Goal: Check status: Check status

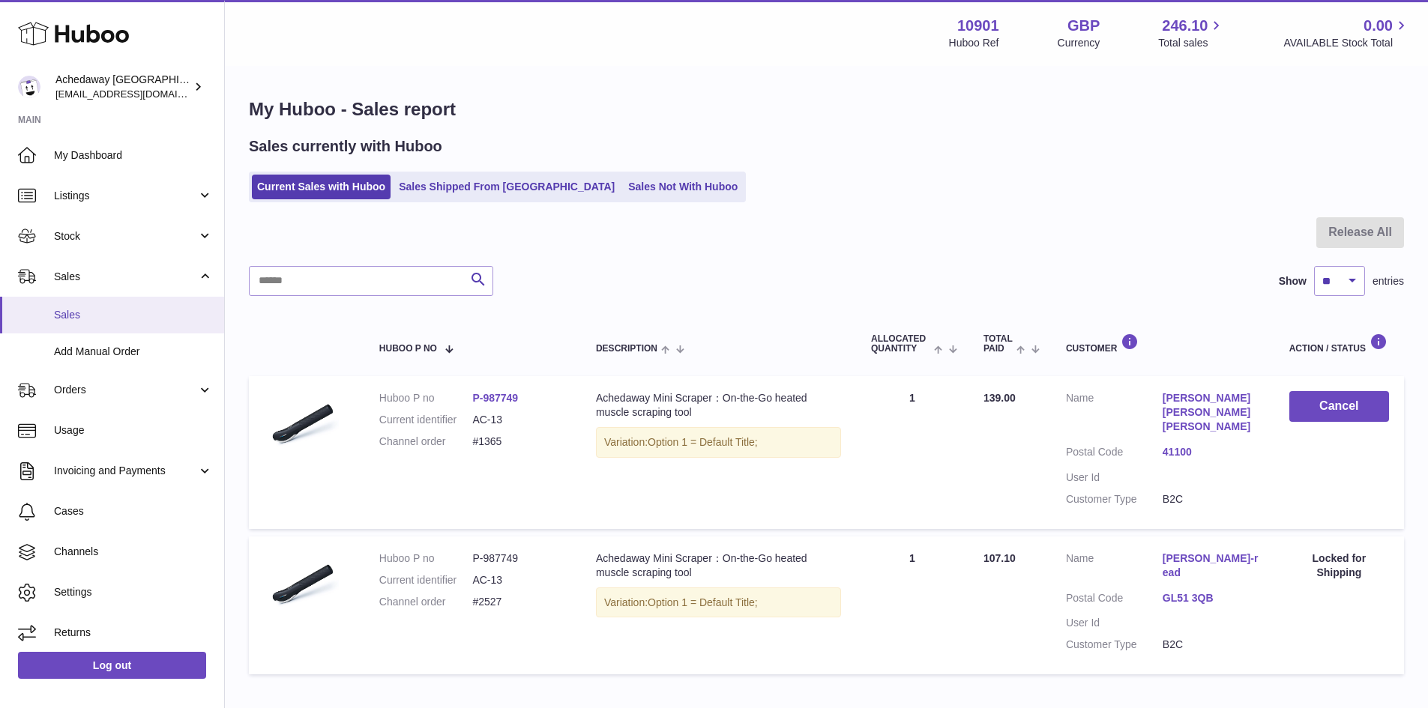
click at [174, 319] on span "Sales" at bounding box center [133, 315] width 159 height 14
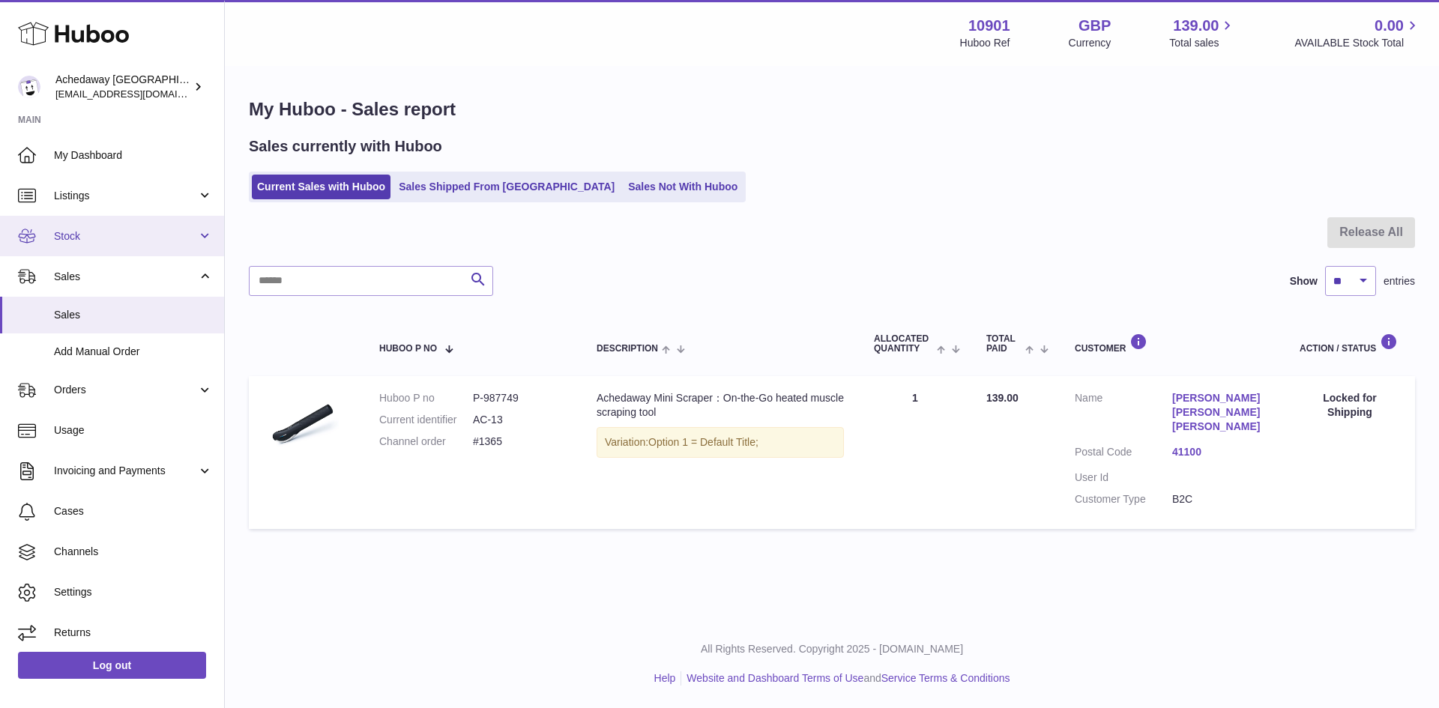
click at [112, 251] on link "Stock" at bounding box center [112, 236] width 224 height 40
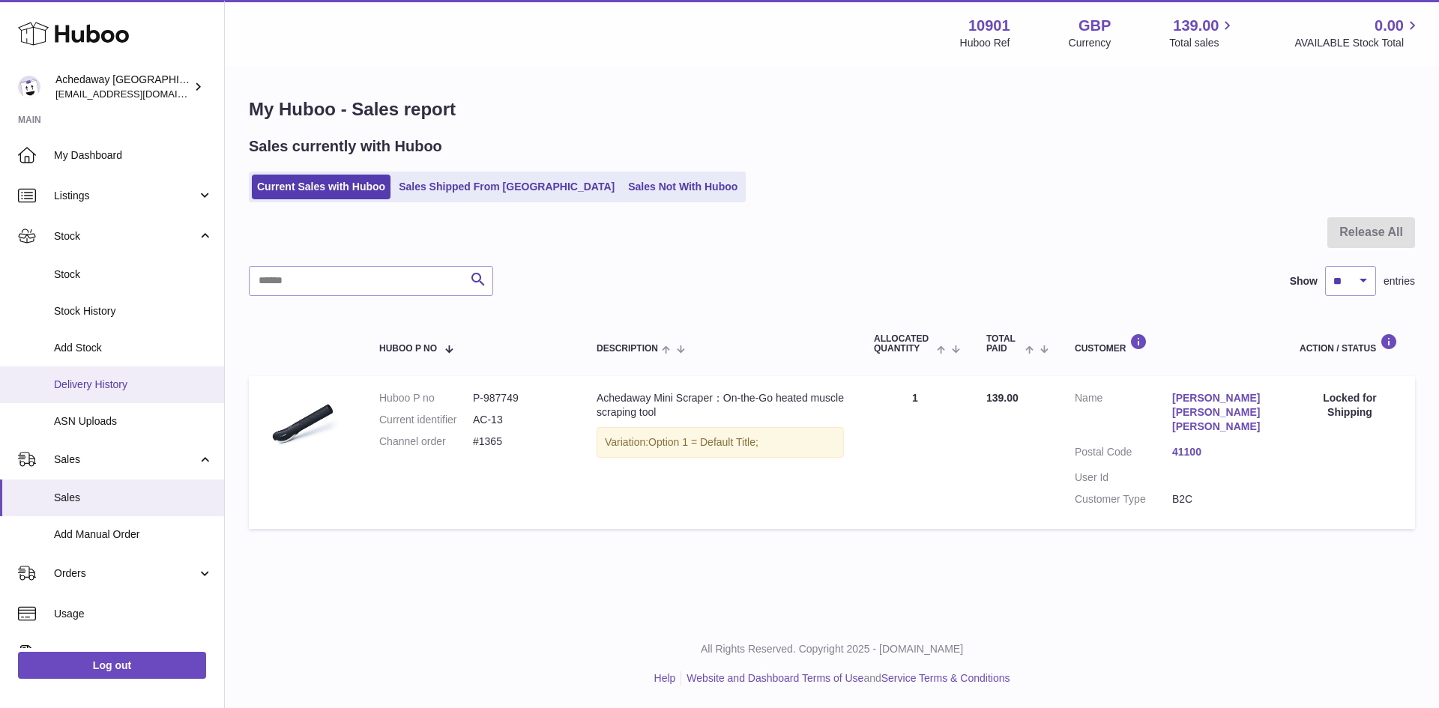
click at [136, 387] on span "Delivery History" at bounding box center [133, 385] width 159 height 14
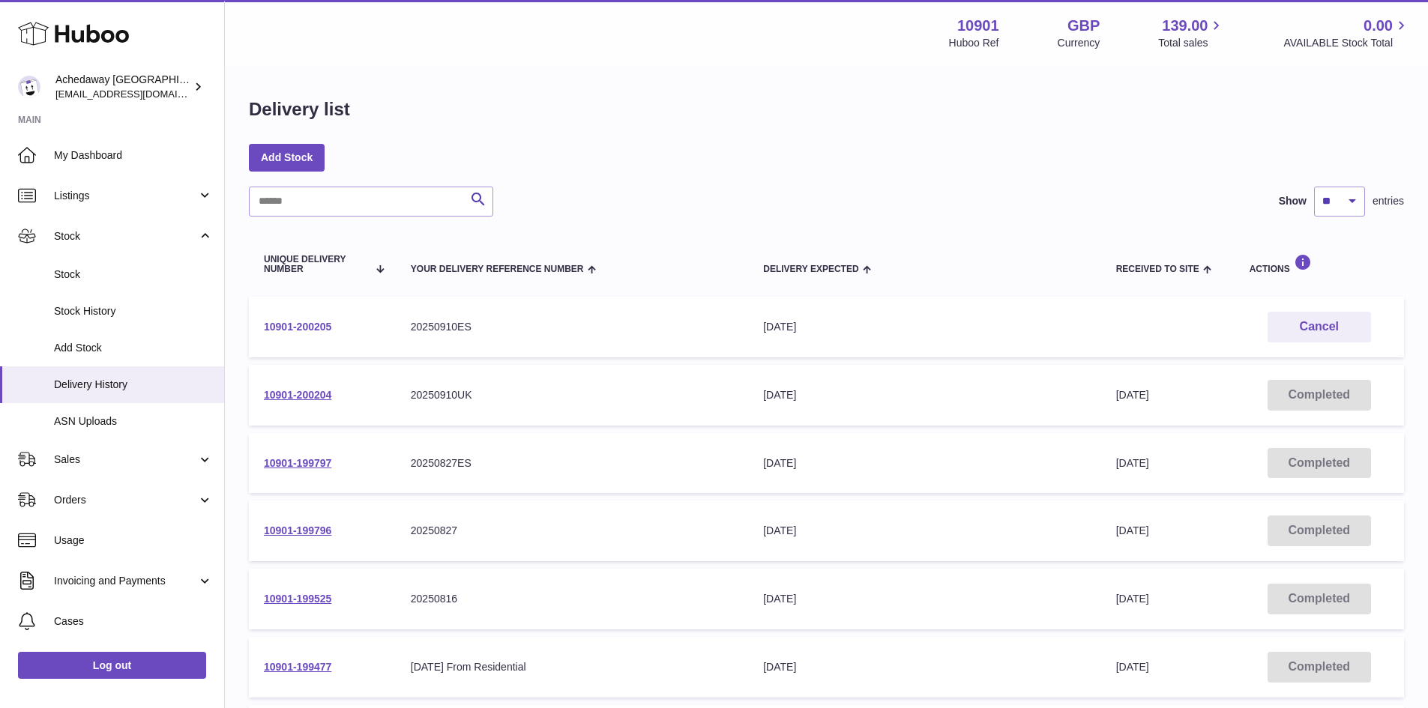
click at [292, 322] on link "10901-200205" at bounding box center [297, 327] width 67 height 12
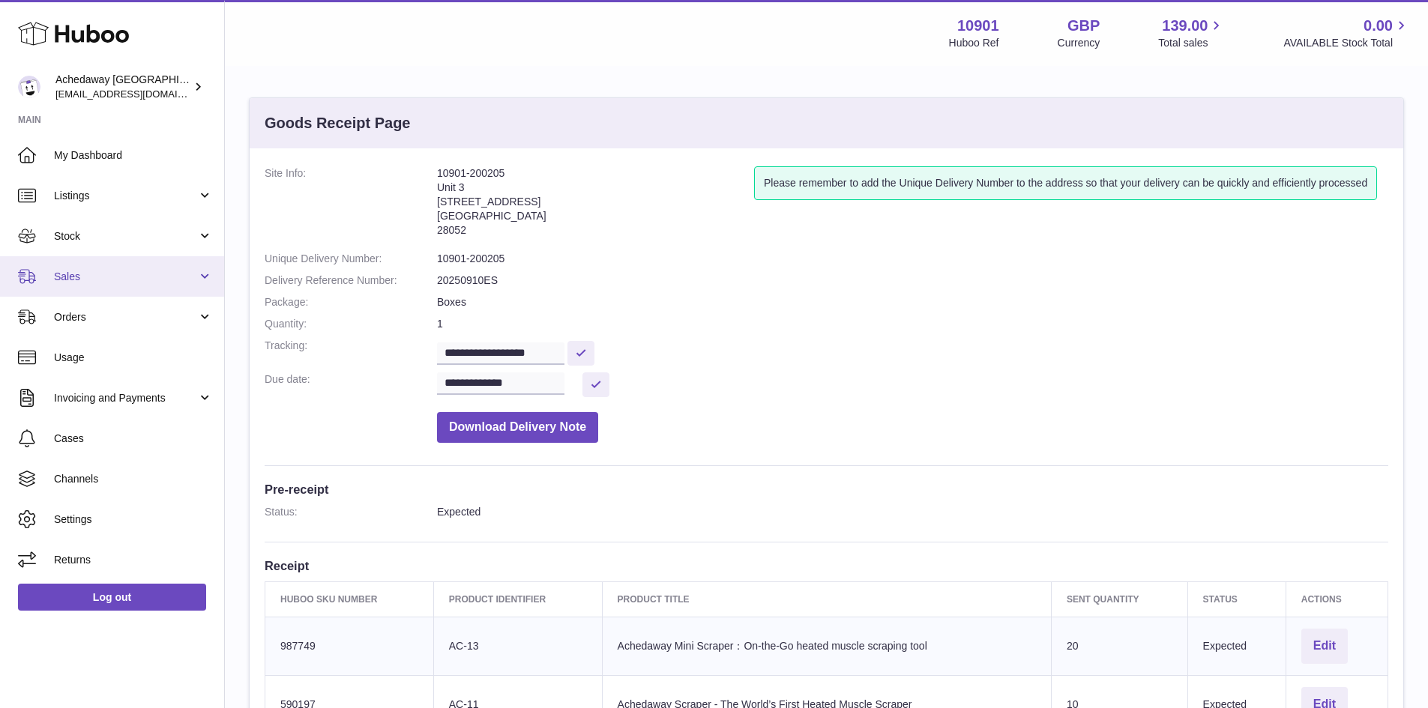
click at [142, 292] on link "Sales" at bounding box center [112, 276] width 224 height 40
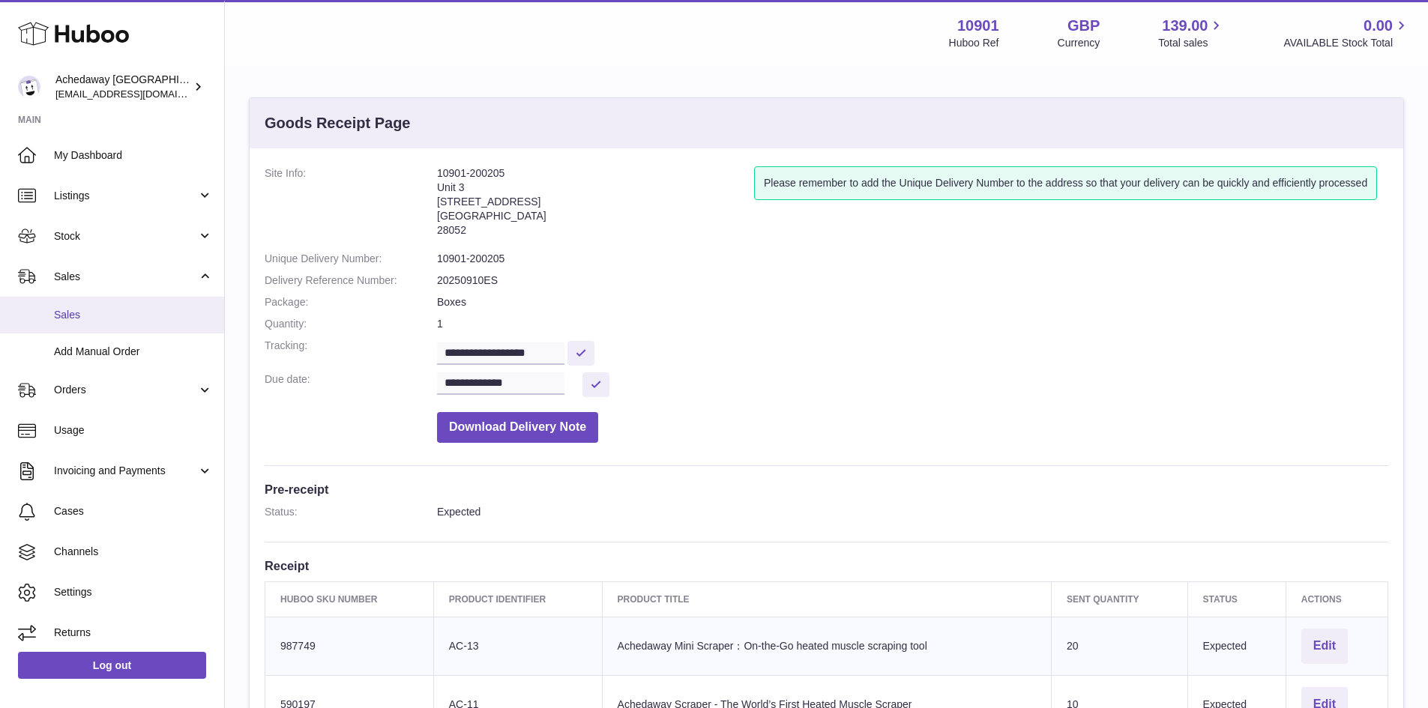
click at [150, 316] on span "Sales" at bounding box center [133, 315] width 159 height 14
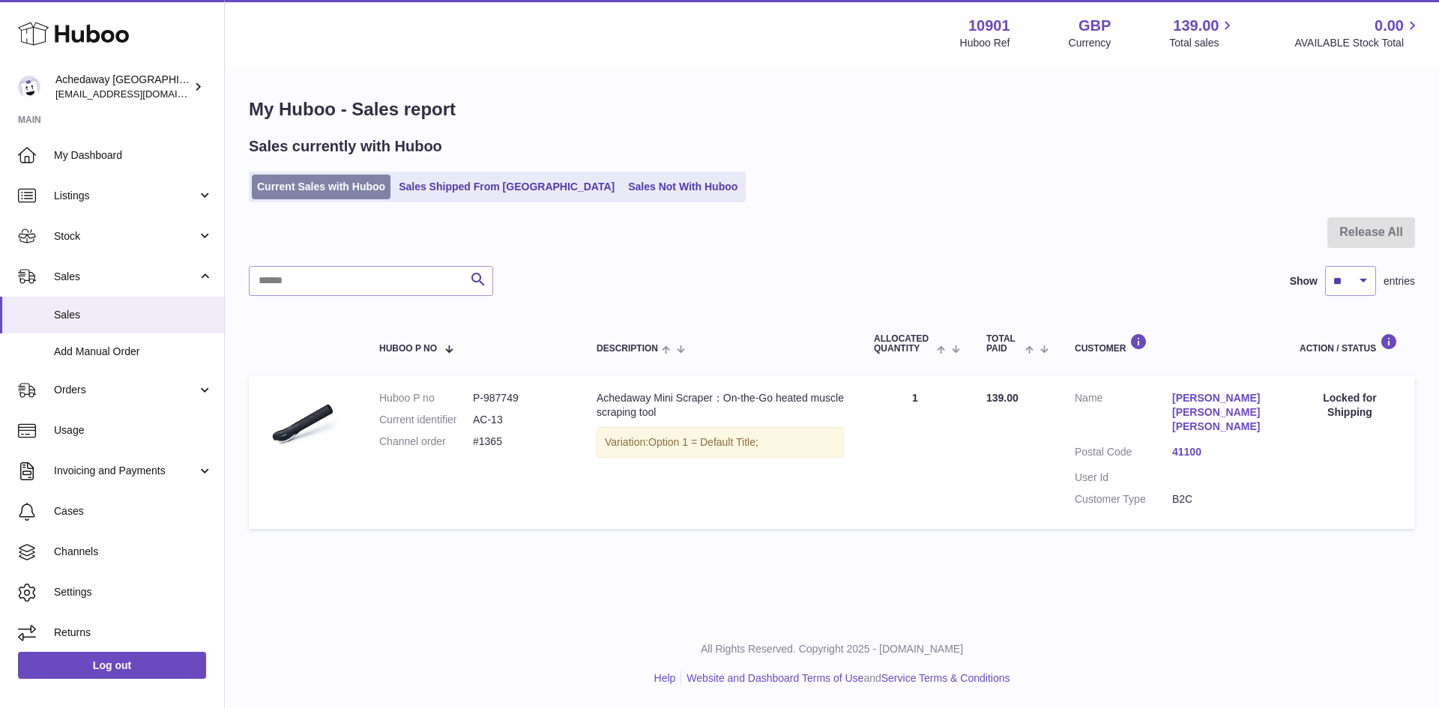
click at [343, 190] on link "Current Sales with Huboo" at bounding box center [321, 187] width 139 height 25
click at [148, 328] on link "Sales" at bounding box center [112, 315] width 224 height 37
click at [136, 331] on link "Sales" at bounding box center [112, 315] width 224 height 37
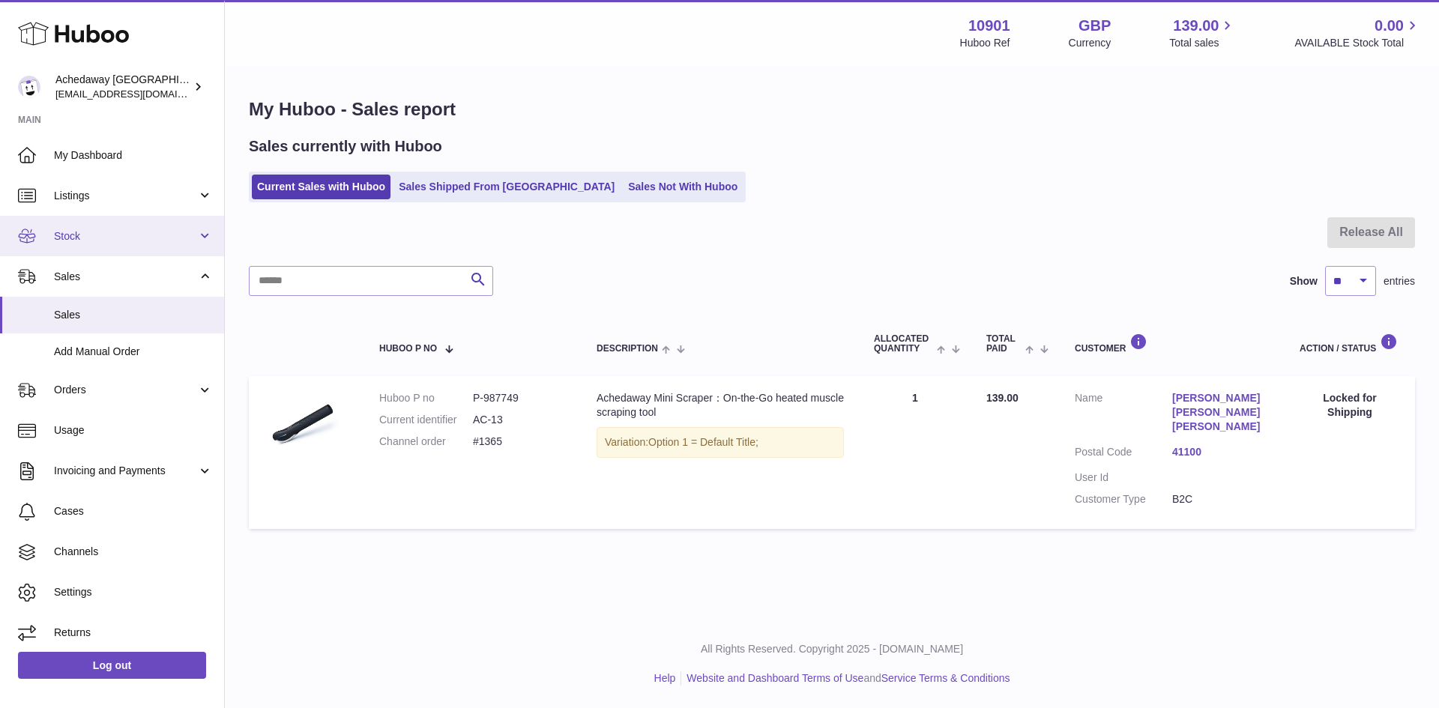
drag, startPoint x: 105, startPoint y: 233, endPoint x: 108, endPoint y: 244, distance: 10.9
click at [105, 233] on span "Stock" at bounding box center [125, 236] width 143 height 14
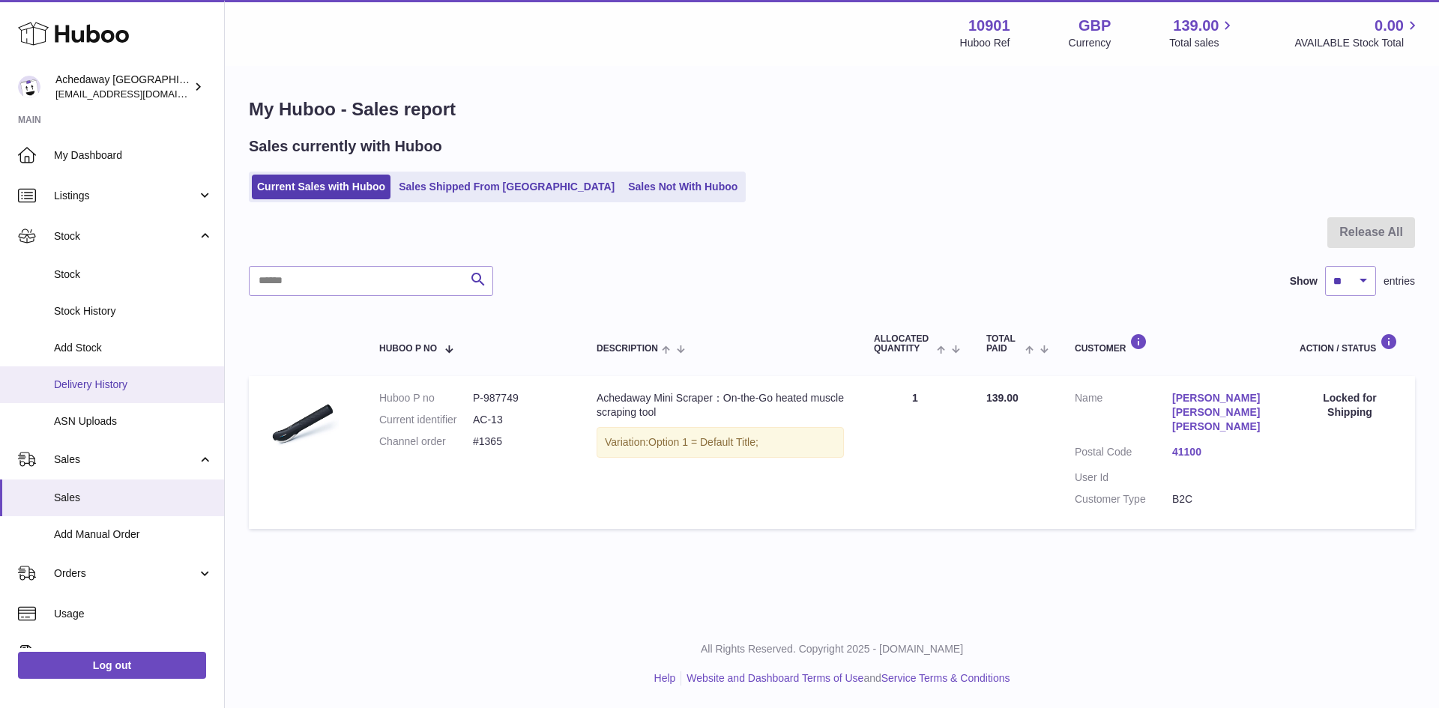
click at [121, 370] on link "Delivery History" at bounding box center [112, 384] width 224 height 37
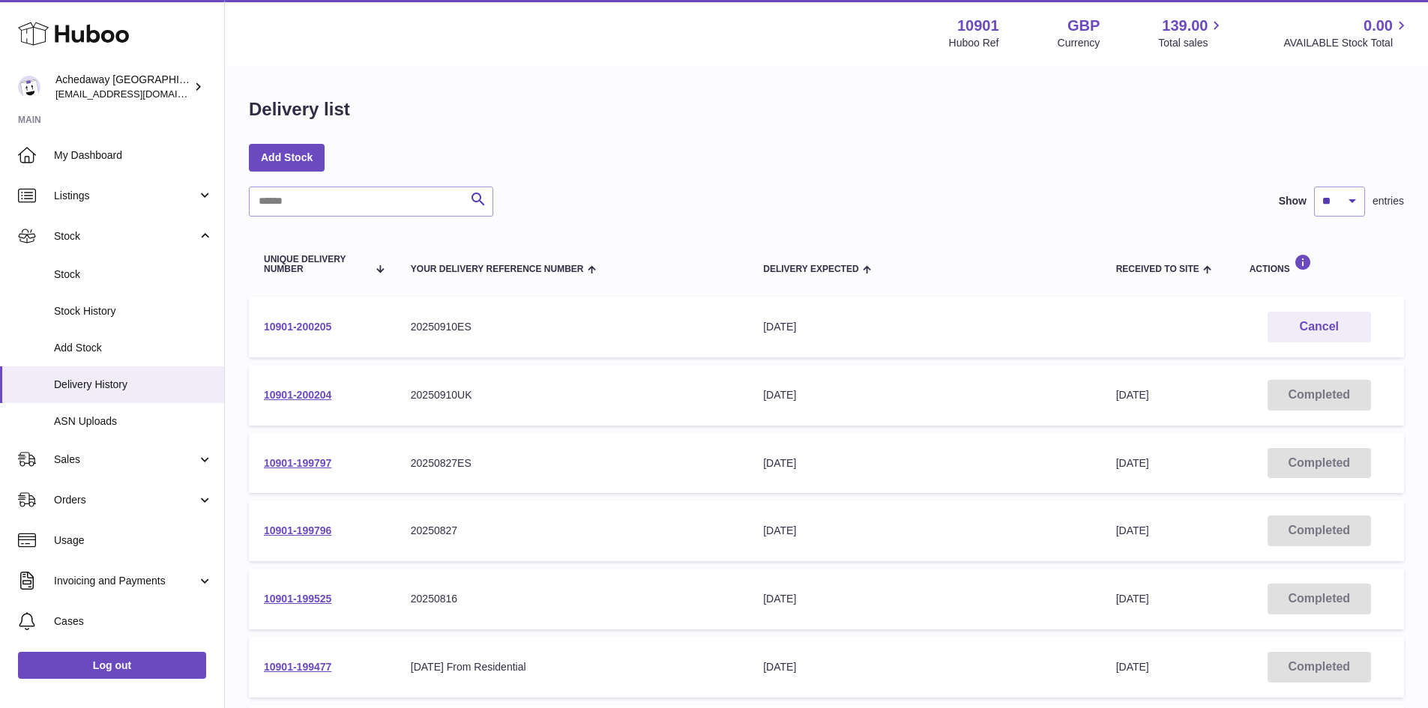
click at [295, 330] on link "10901-200205" at bounding box center [297, 327] width 67 height 12
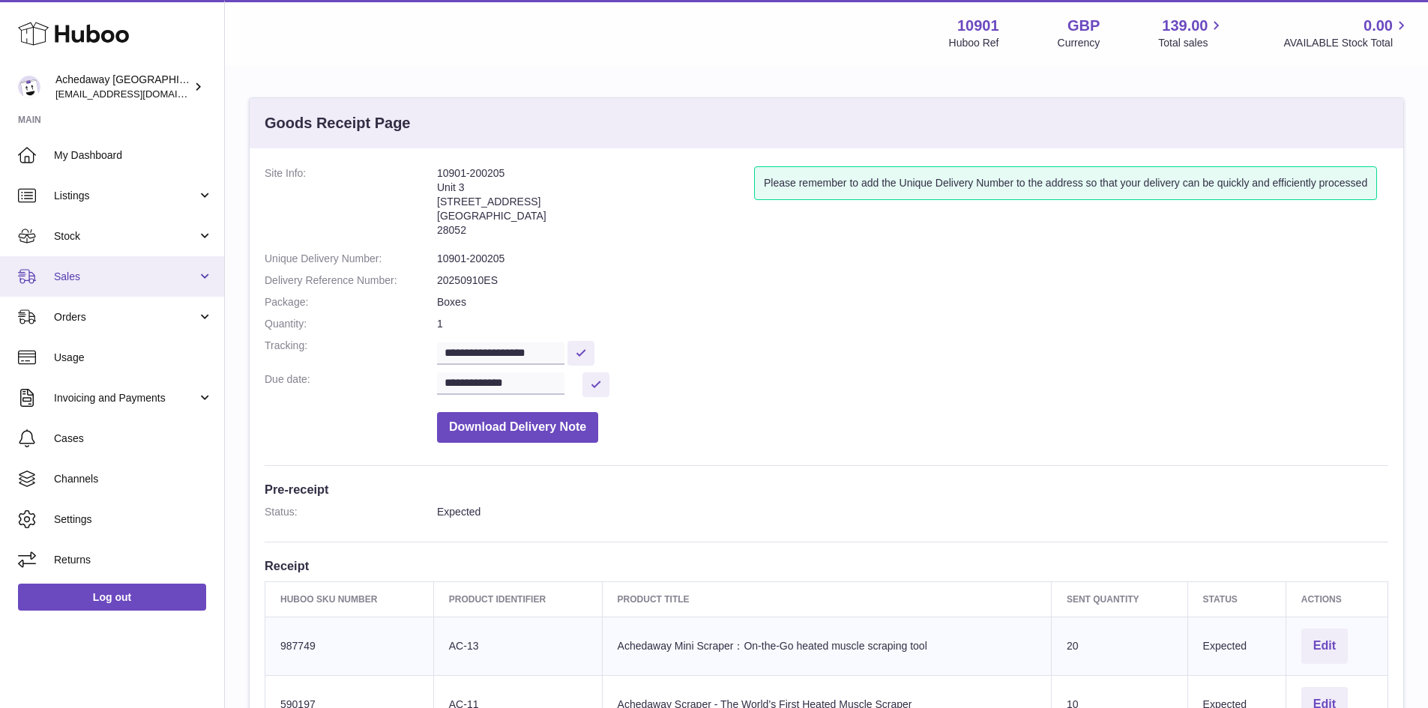
click at [122, 282] on span "Sales" at bounding box center [125, 277] width 143 height 14
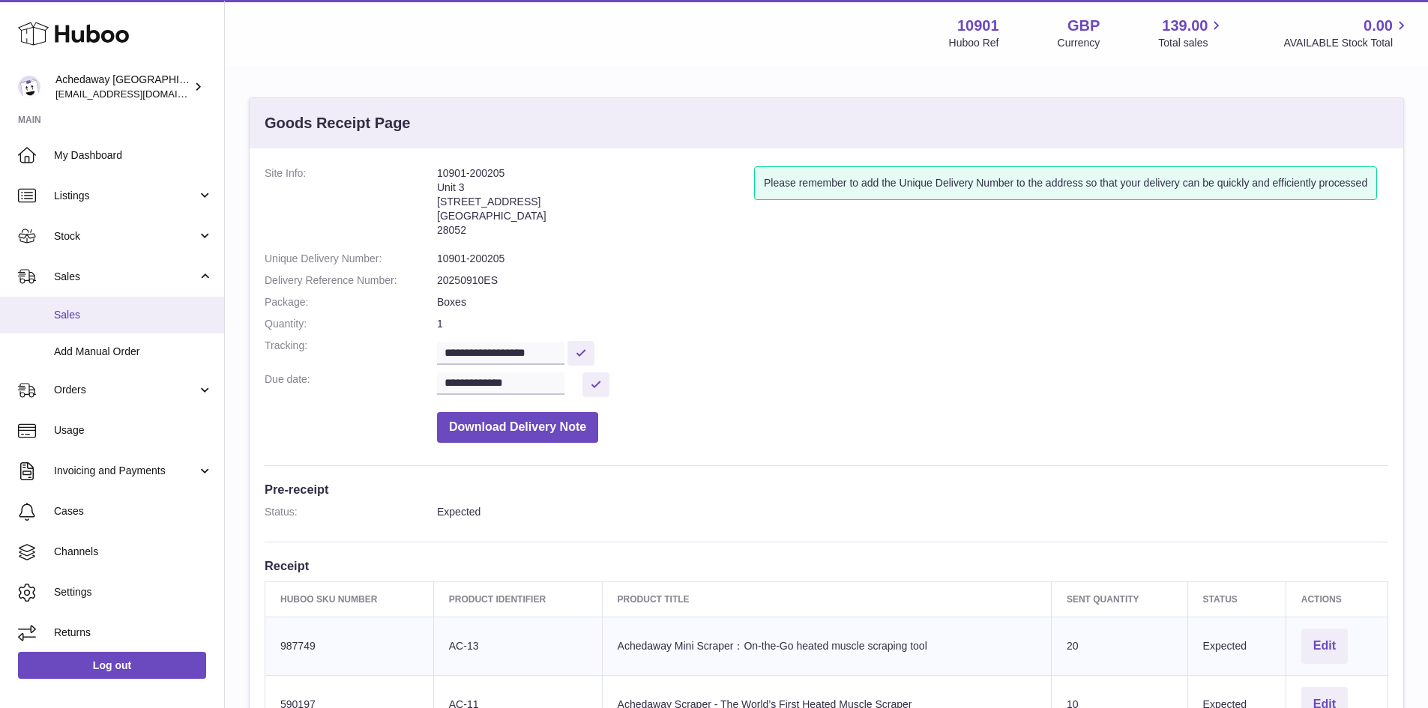
click at [138, 302] on link "Sales" at bounding box center [112, 315] width 224 height 37
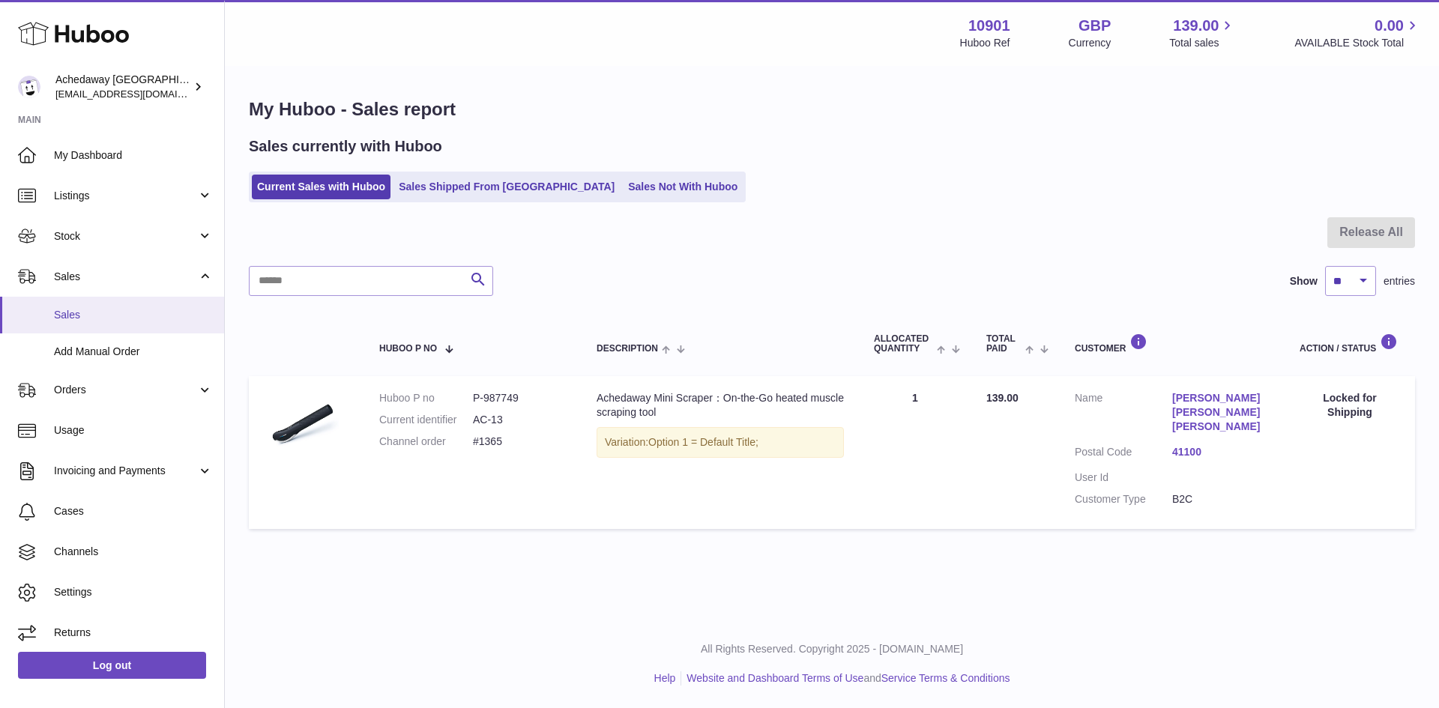
click at [195, 314] on span "Sales" at bounding box center [133, 315] width 159 height 14
click at [162, 311] on span "Sales" at bounding box center [133, 315] width 159 height 14
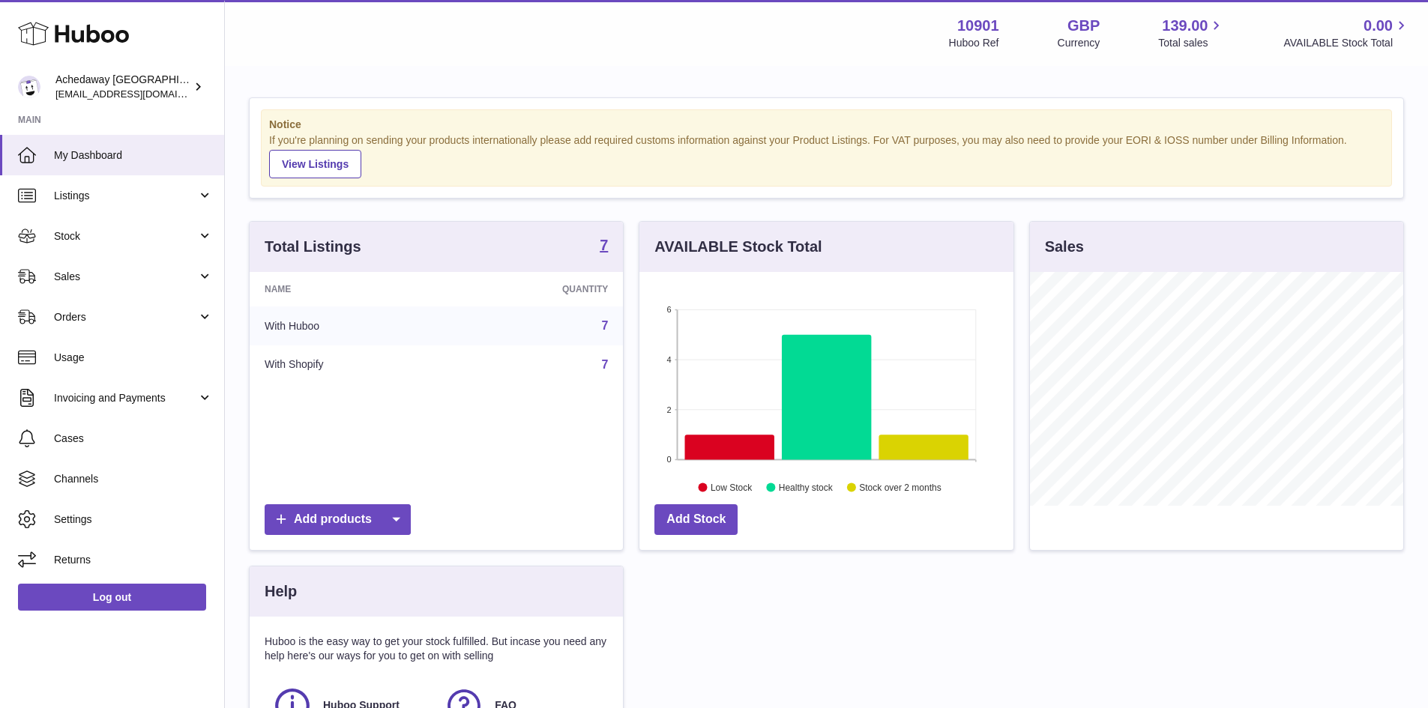
scroll to position [234, 374]
click at [129, 153] on span "My Dashboard" at bounding box center [133, 155] width 159 height 14
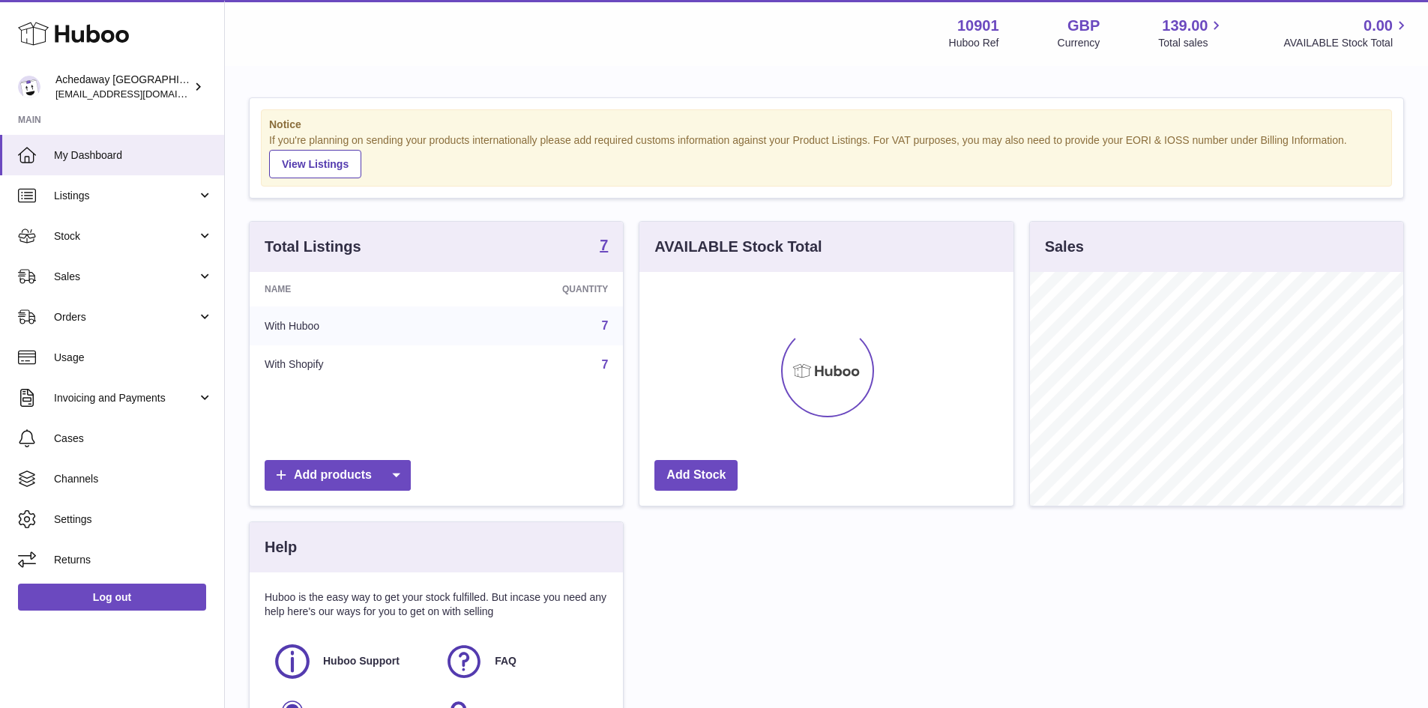
scroll to position [234, 374]
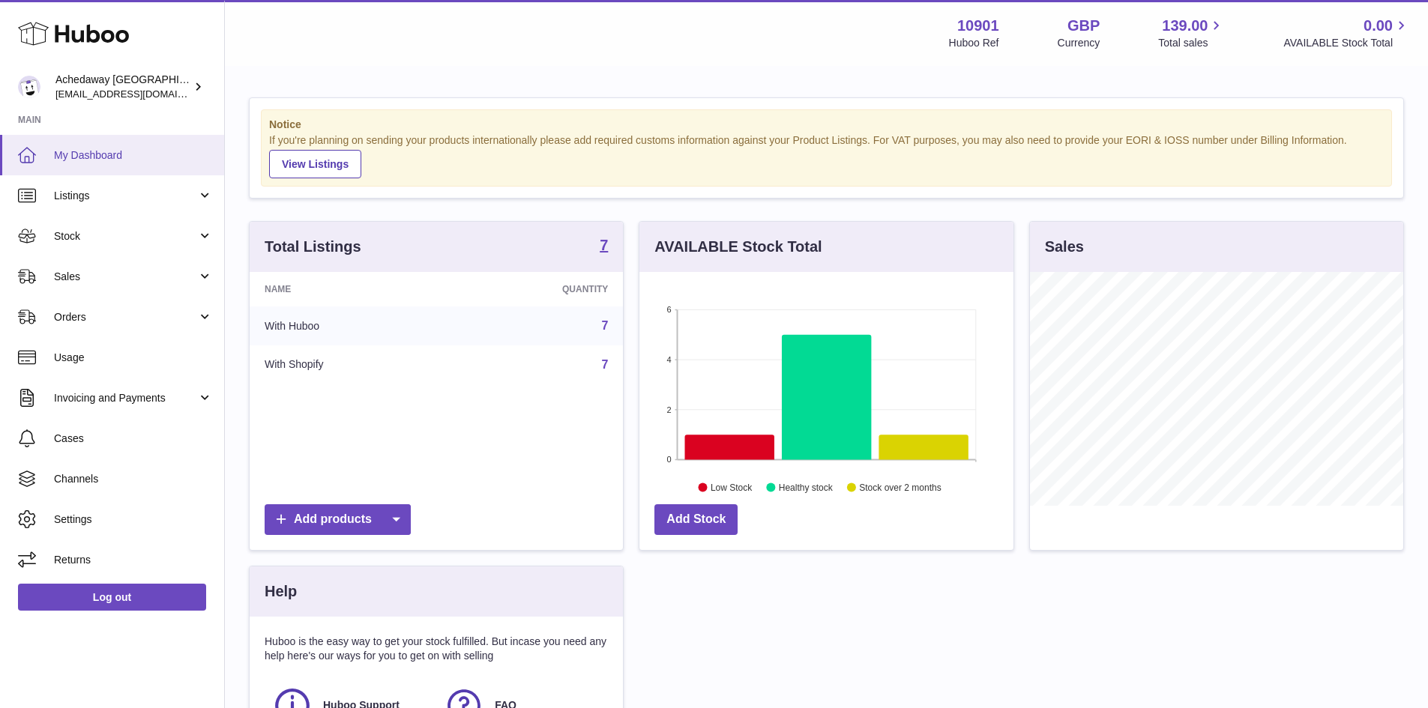
click at [70, 157] on span "My Dashboard" at bounding box center [133, 155] width 159 height 14
click at [155, 241] on span "Stock" at bounding box center [125, 236] width 143 height 14
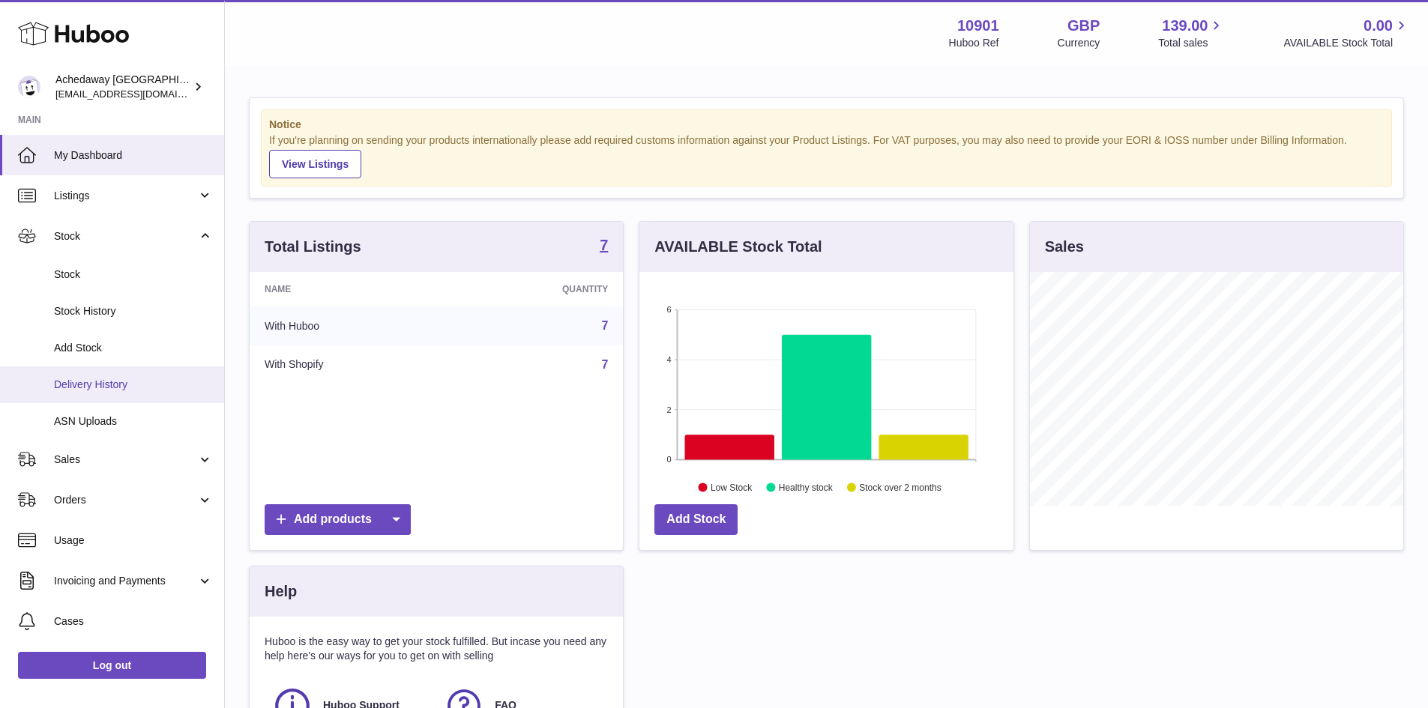
click at [157, 375] on link "Delivery History" at bounding box center [112, 384] width 224 height 37
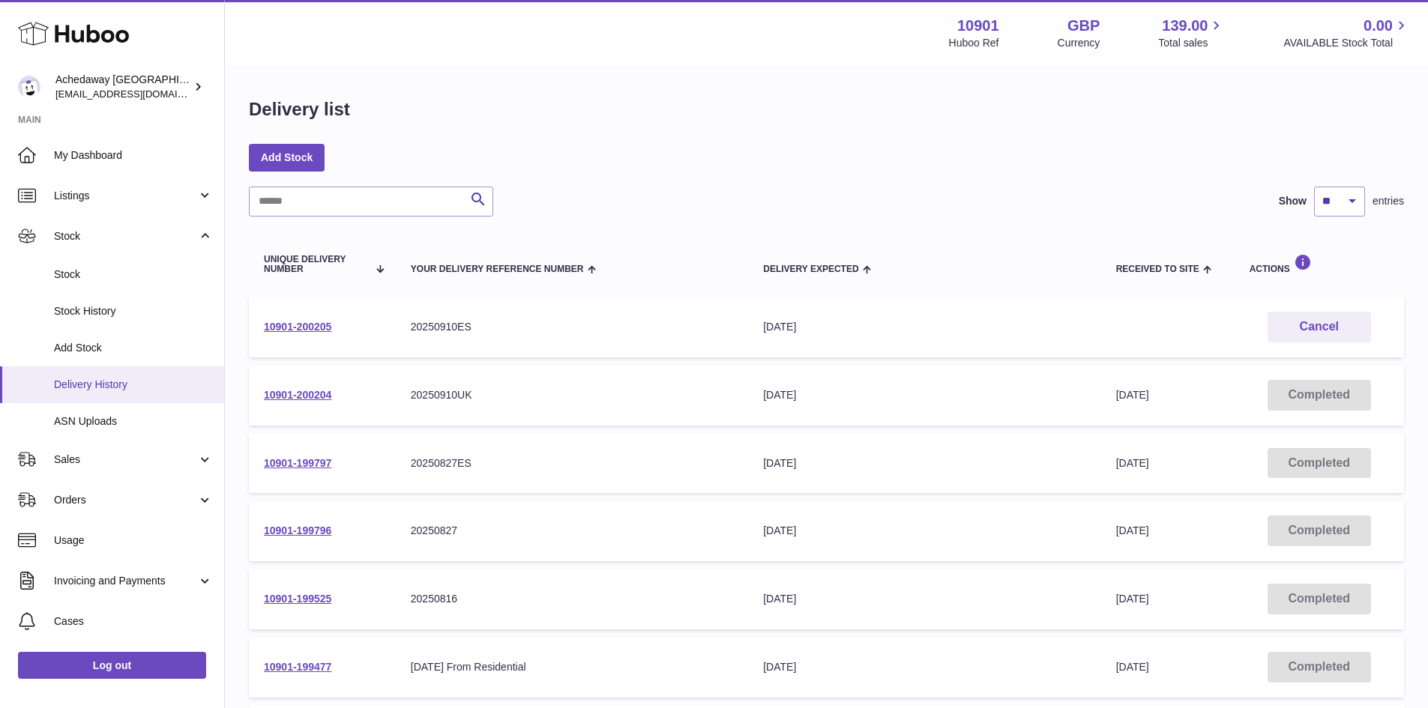
click at [168, 380] on span "Delivery History" at bounding box center [133, 385] width 159 height 14
click at [157, 384] on span "Delivery History" at bounding box center [133, 385] width 159 height 14
